Goal: Transaction & Acquisition: Purchase product/service

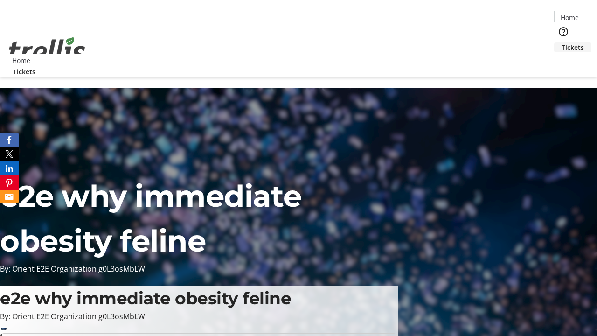
click at [562, 42] on span "Tickets" at bounding box center [573, 47] width 22 height 10
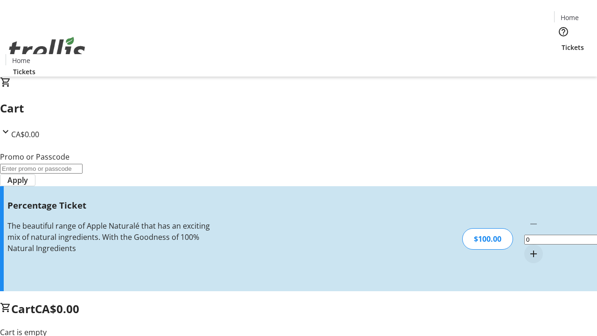
click at [528, 248] on mat-icon "Increment by one" at bounding box center [533, 253] width 11 height 11
type input "1"
type input "BAR"
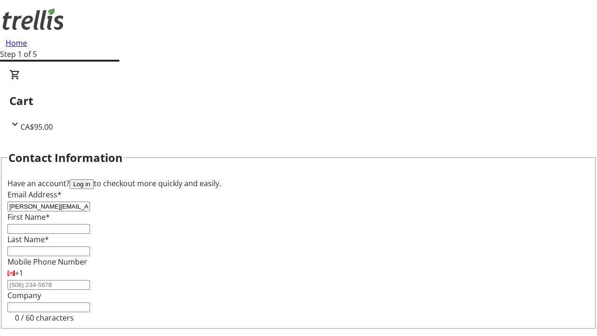
type input "[PERSON_NAME][EMAIL_ADDRESS][DOMAIN_NAME]"
type input "[PERSON_NAME]"
type input "Bashirian"
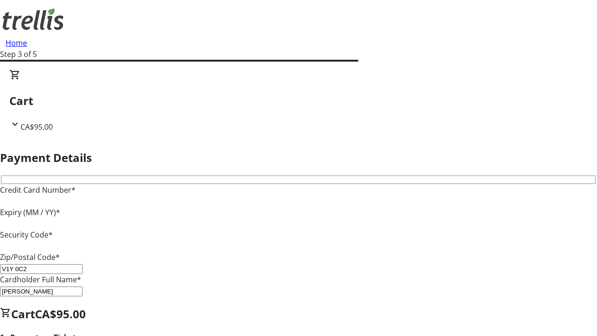
type input "V1Y 0C2"
